Goal: Find specific fact: Find specific fact

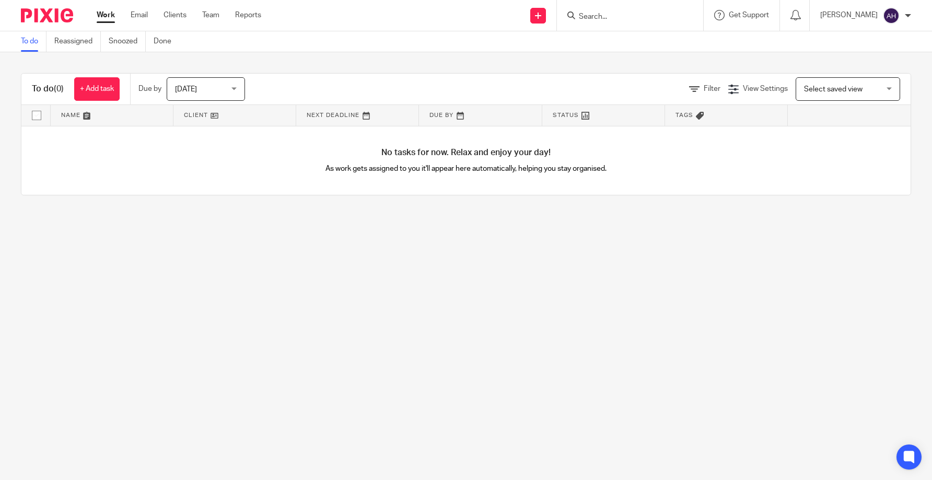
click at [615, 20] on input "Search" at bounding box center [625, 17] width 94 height 9
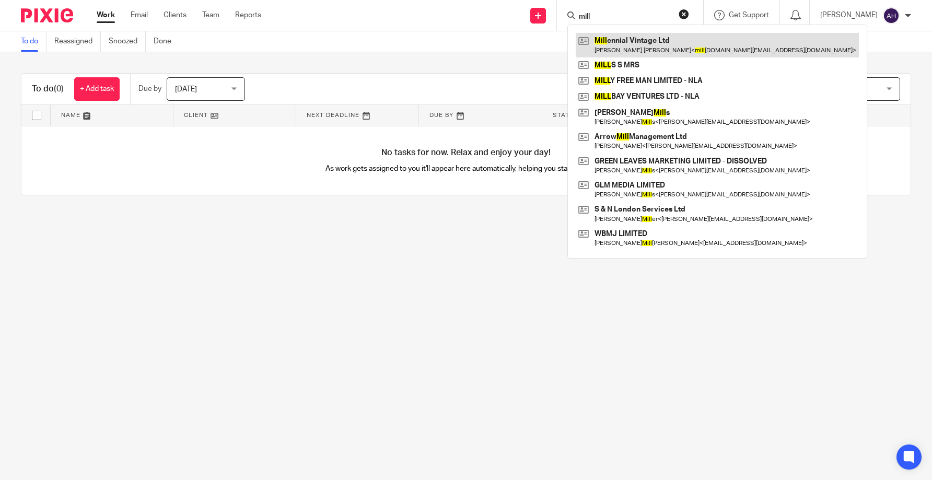
type input "mill"
click at [634, 49] on link at bounding box center [717, 45] width 283 height 24
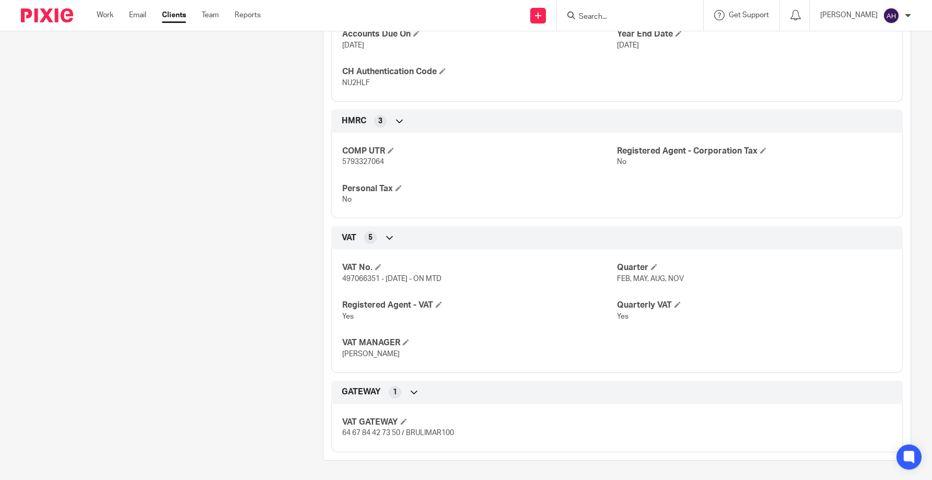
scroll to position [384, 0]
click at [361, 278] on span "497066351 - [DATE] - ON MTD" at bounding box center [391, 277] width 99 height 7
copy span "497066351"
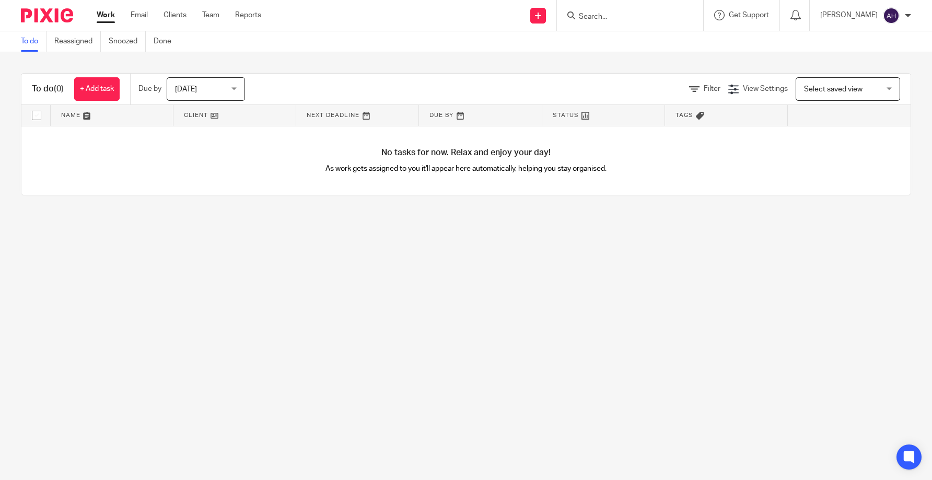
click at [634, 17] on input "Search" at bounding box center [625, 17] width 94 height 9
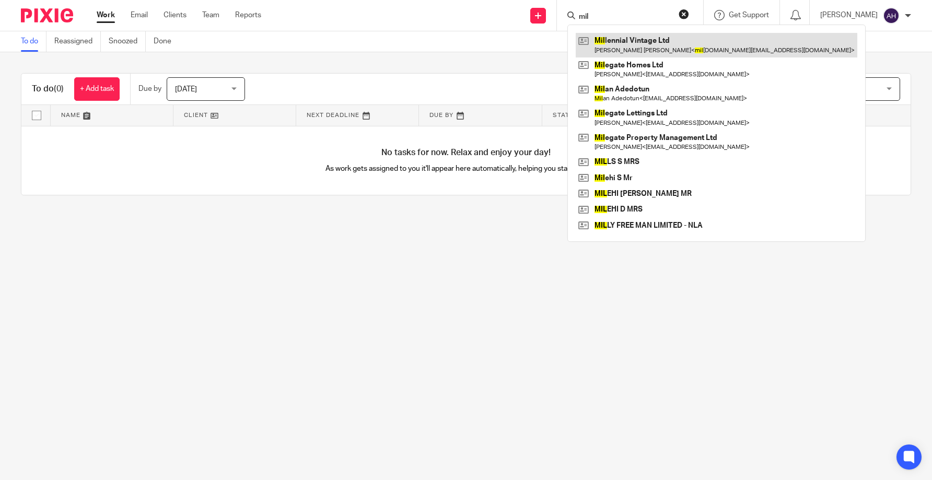
type input "mil"
click at [660, 45] on link at bounding box center [716, 45] width 281 height 24
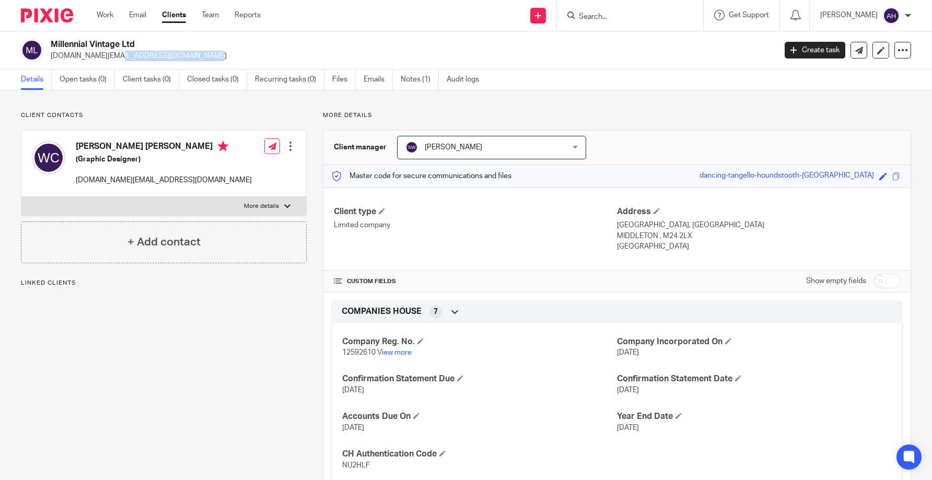
drag, startPoint x: 135, startPoint y: 57, endPoint x: 48, endPoint y: 52, distance: 86.9
click at [48, 52] on div "Millennial Vintage Ltd [DOMAIN_NAME][EMAIL_ADDRESS][DOMAIN_NAME]" at bounding box center [395, 50] width 748 height 22
copy p "[DOMAIN_NAME][EMAIL_ADDRESS][DOMAIN_NAME]"
